Goal: Navigation & Orientation: Find specific page/section

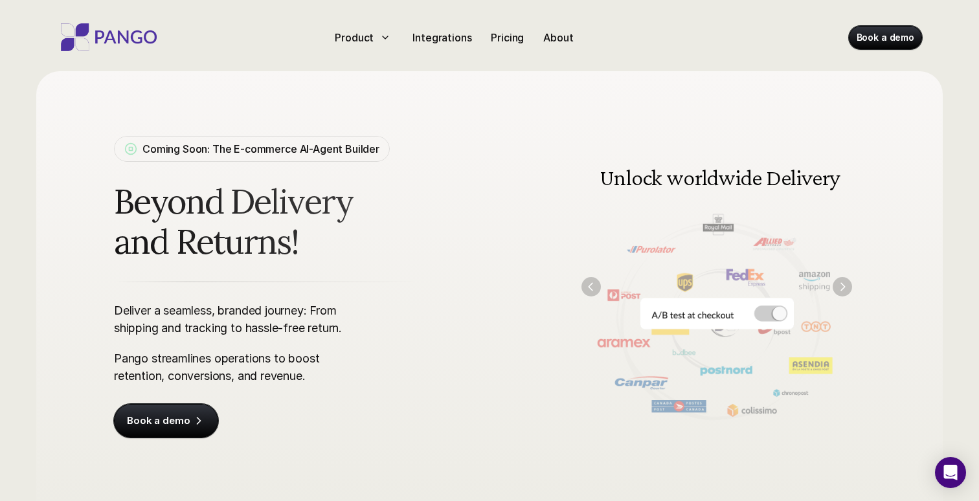
click at [776, 316] on img at bounding box center [716, 287] width 296 height 300
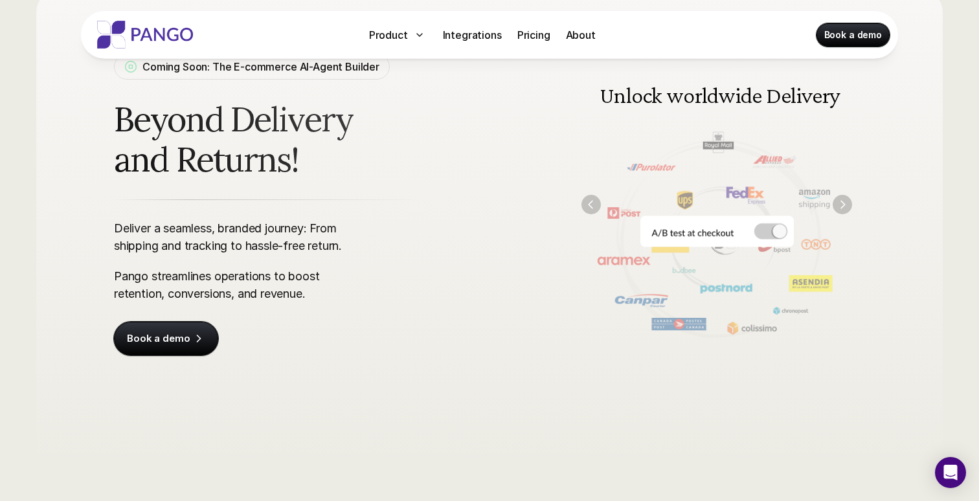
click at [769, 233] on img at bounding box center [716, 204] width 296 height 300
click at [634, 230] on img at bounding box center [716, 204] width 296 height 300
click at [843, 198] on img "Next" at bounding box center [841, 204] width 19 height 19
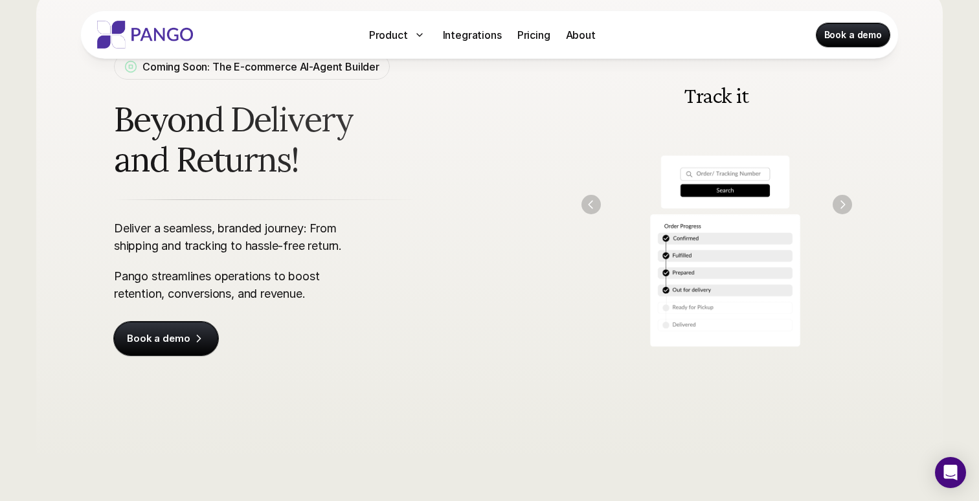
click at [593, 192] on img at bounding box center [716, 204] width 296 height 300
click at [592, 197] on img "Previous" at bounding box center [590, 204] width 19 height 19
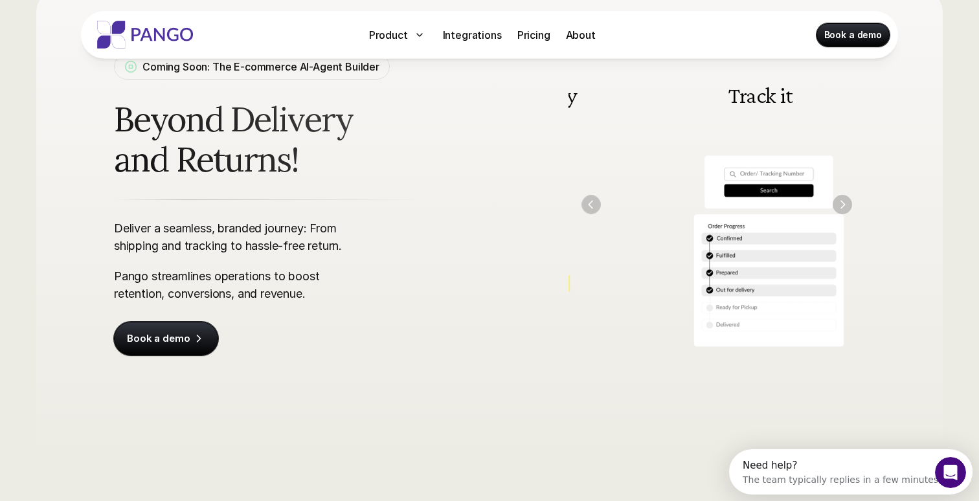
scroll to position [0, 0]
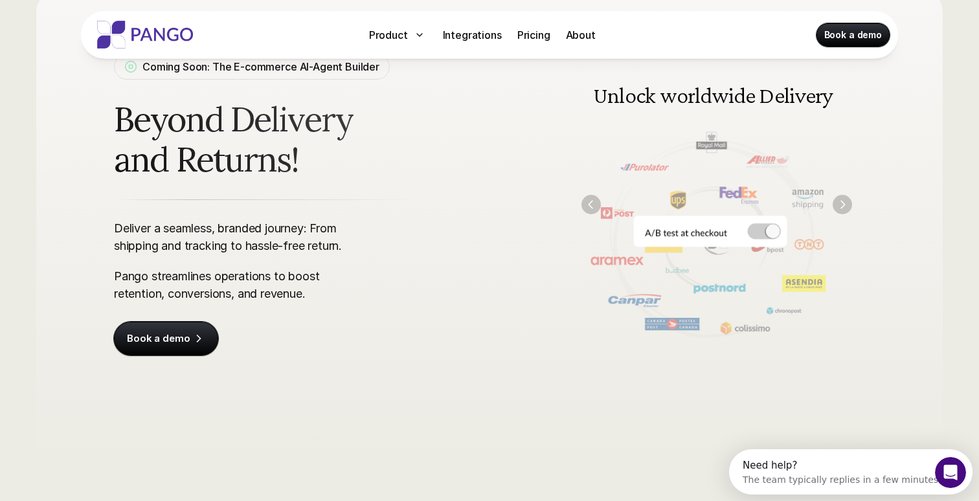
click at [711, 219] on img at bounding box center [710, 204] width 296 height 300
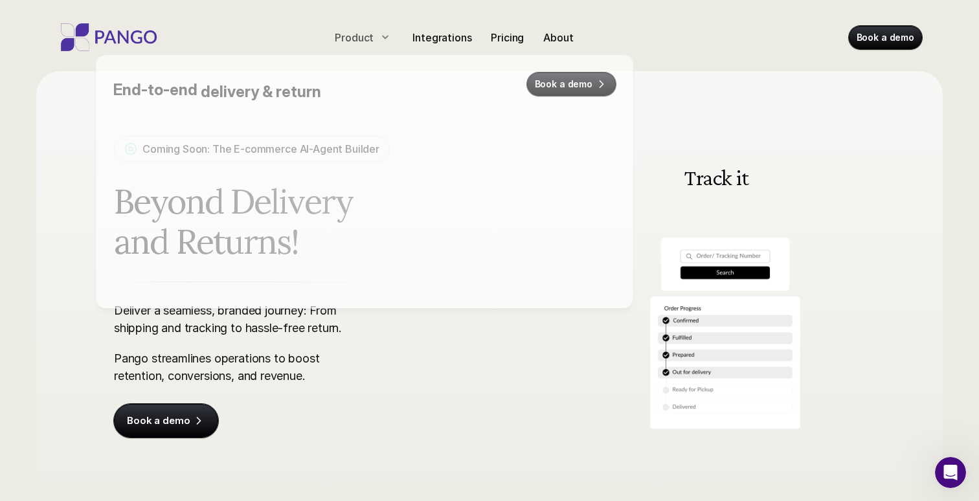
click at [388, 32] on icon at bounding box center [385, 37] width 10 height 10
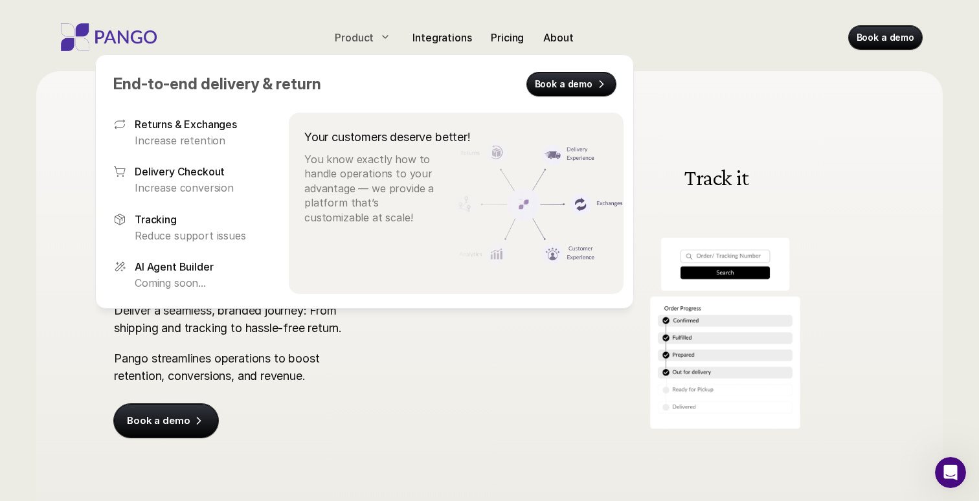
click at [388, 32] on icon at bounding box center [385, 37] width 10 height 10
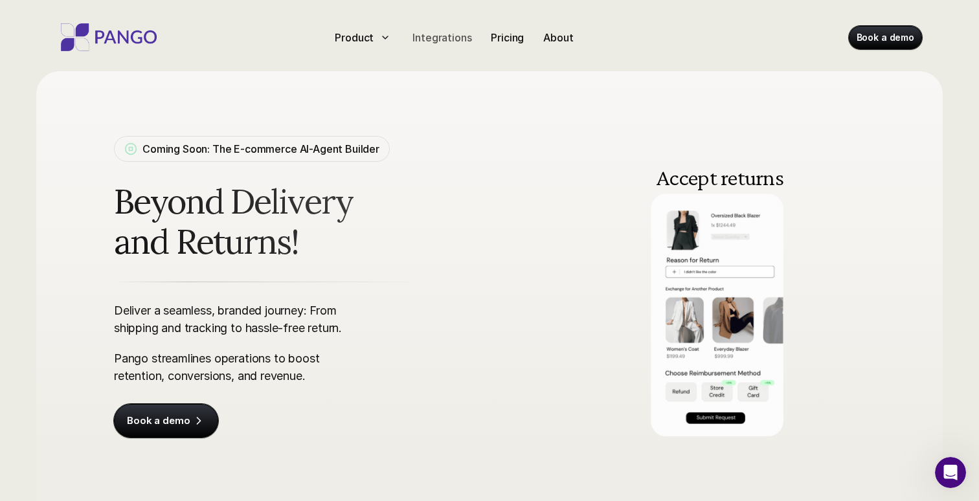
click at [445, 32] on p "Integrations" at bounding box center [441, 38] width 59 height 16
